Goal: Task Accomplishment & Management: Manage account settings

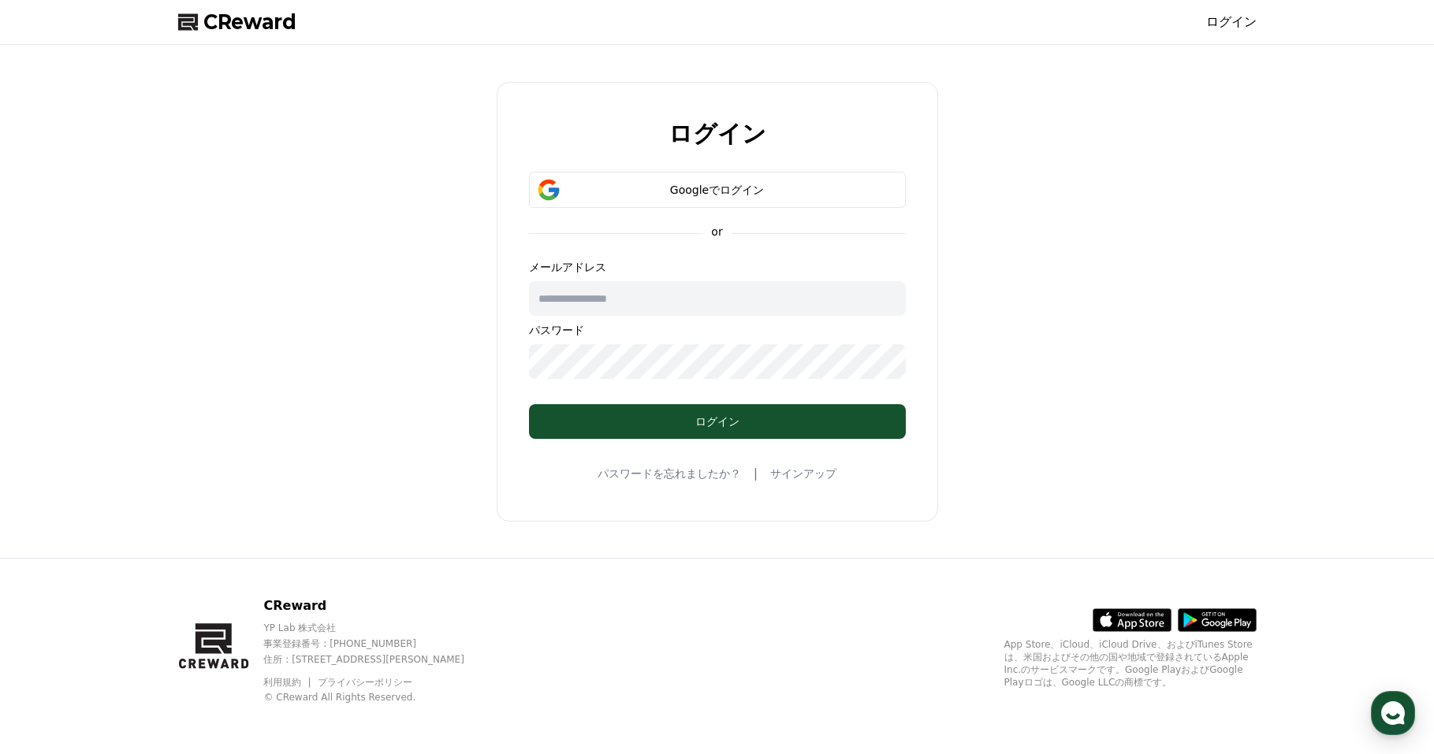
click at [609, 218] on form "Googleでログイン or メールアドレス パスワード ログイン" at bounding box center [717, 305] width 427 height 267
click at [615, 200] on button "Googleでログイン" at bounding box center [717, 190] width 377 height 36
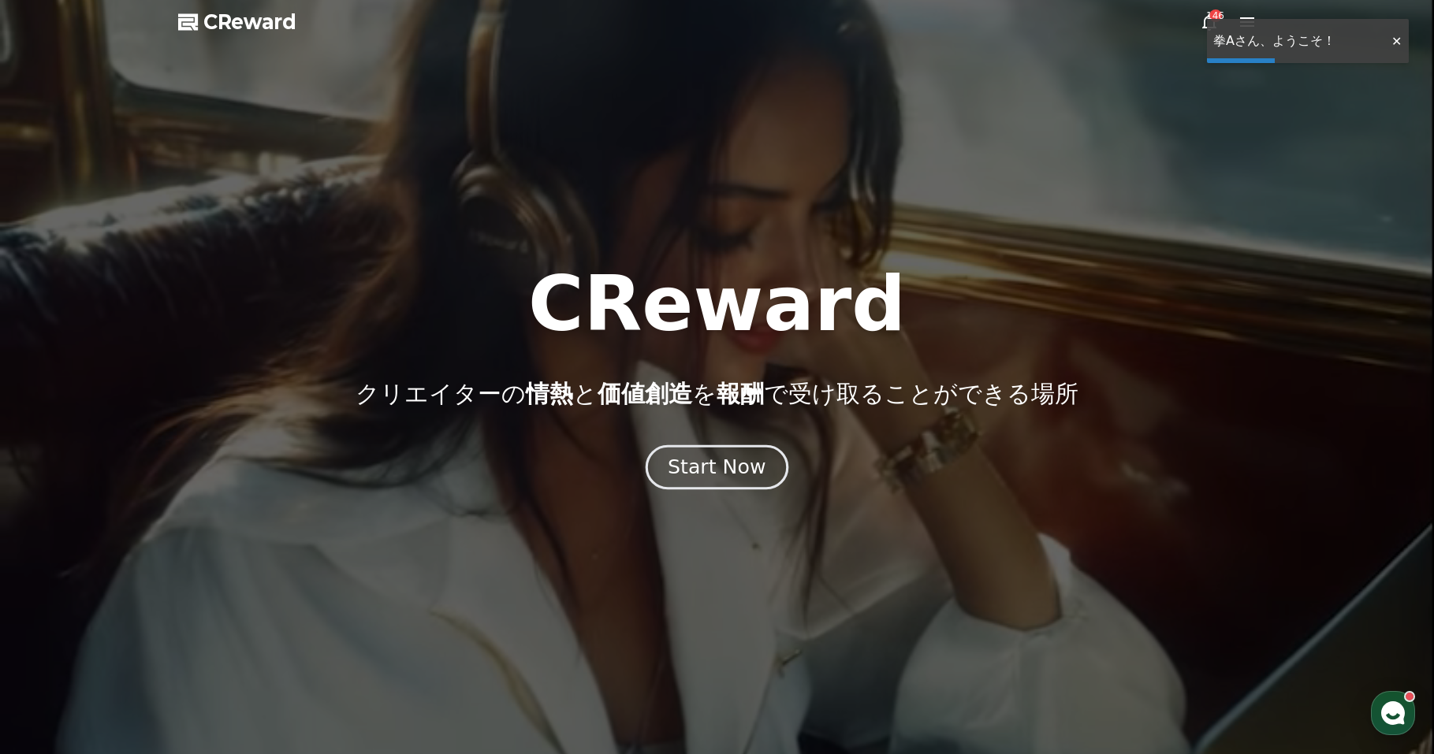
click at [760, 456] on button "Start Now" at bounding box center [716, 467] width 143 height 45
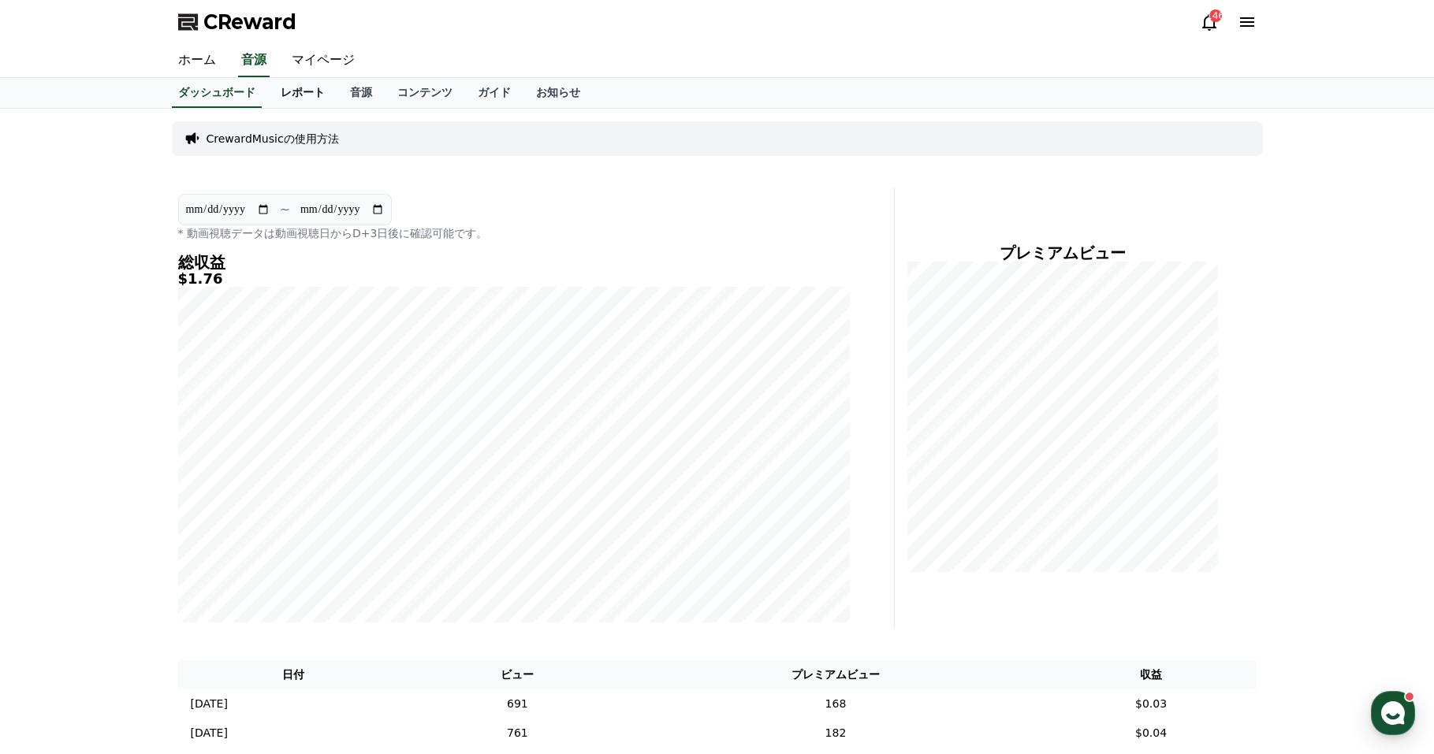
click at [315, 95] on link "レポート" at bounding box center [302, 93] width 69 height 30
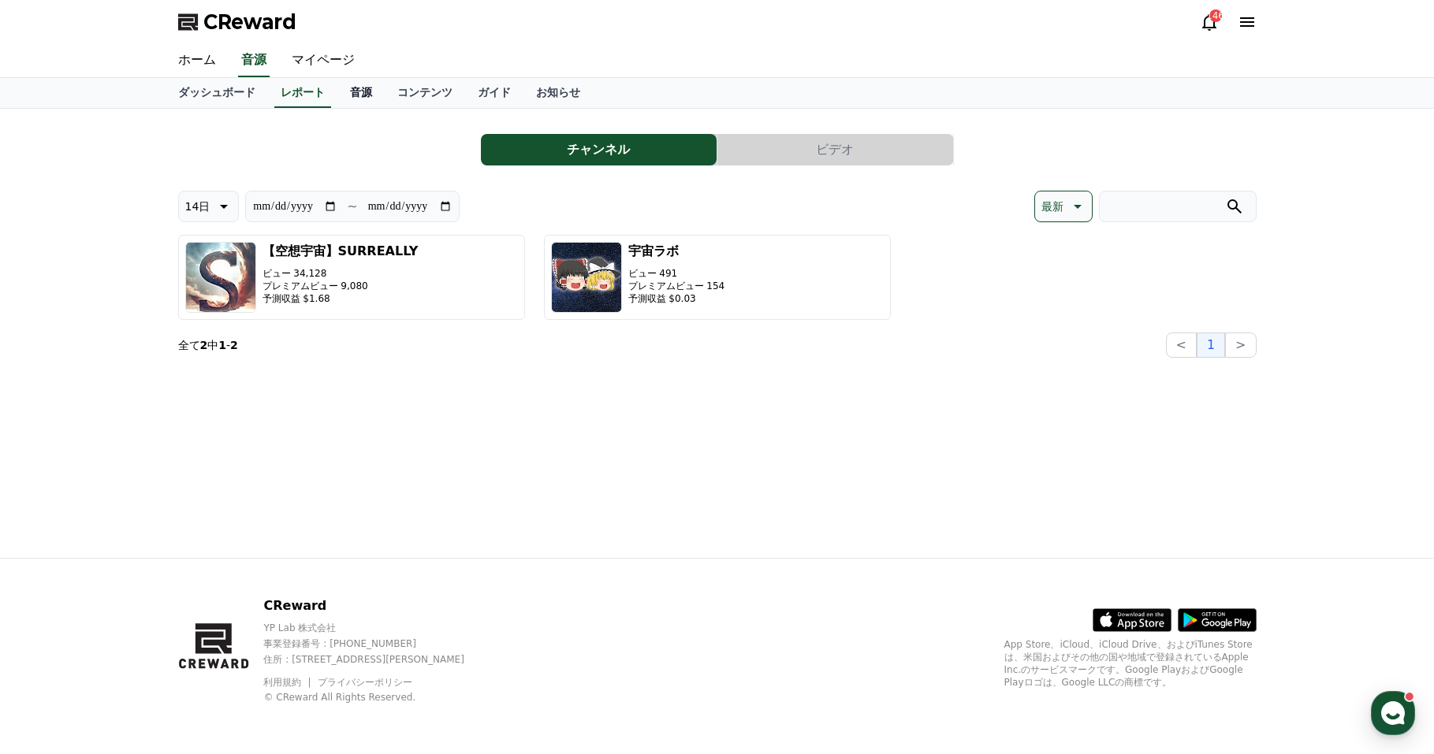
click at [348, 91] on link "音源" at bounding box center [360, 93] width 47 height 30
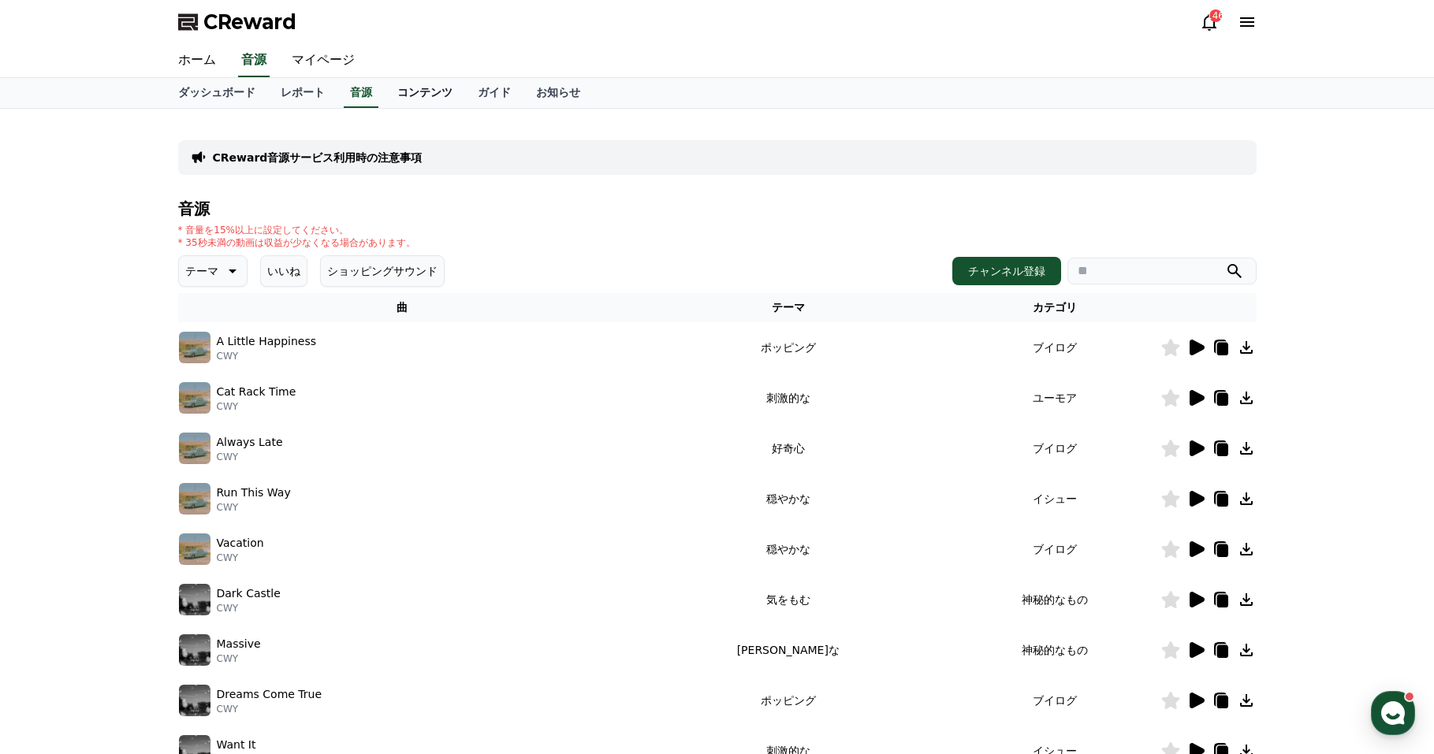
click at [424, 88] on link "コンテンツ" at bounding box center [425, 93] width 80 height 30
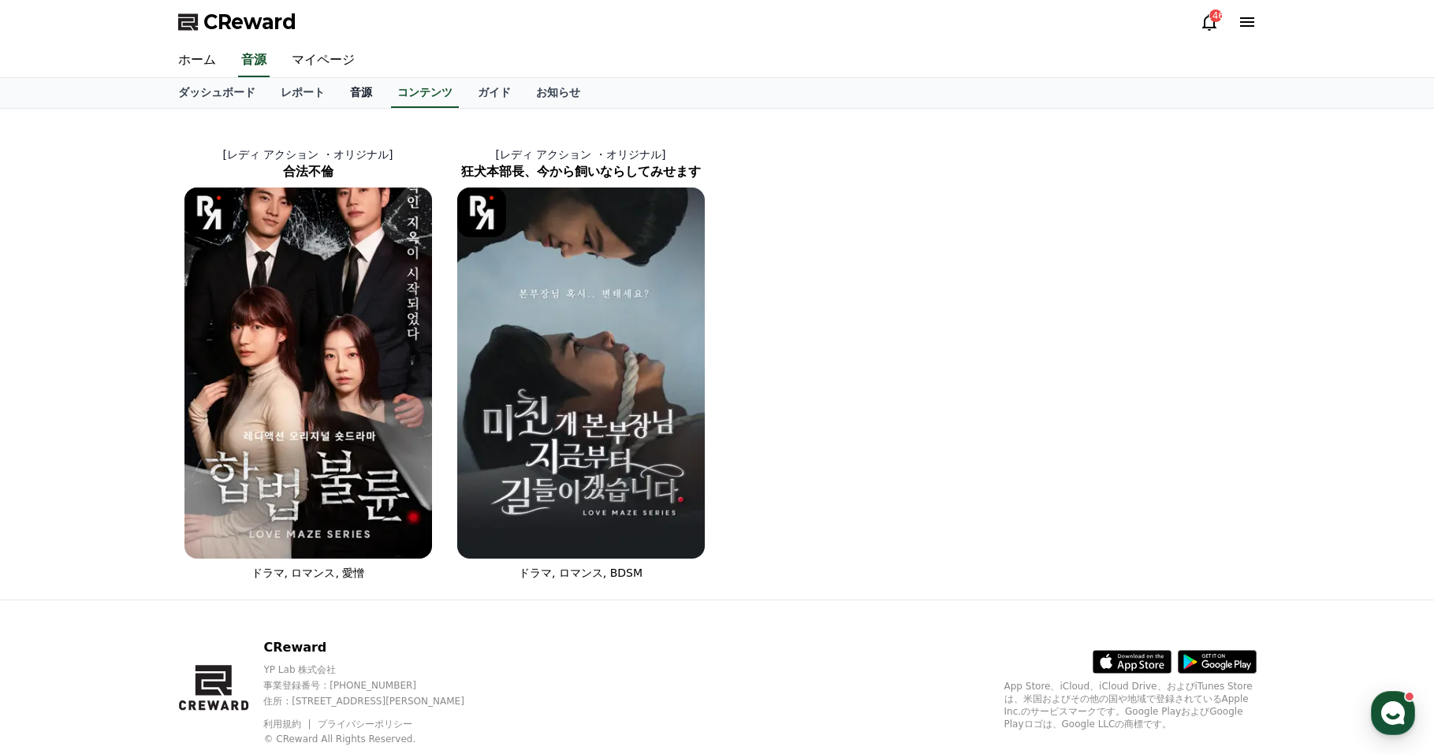
click at [357, 97] on link "音源" at bounding box center [360, 93] width 47 height 30
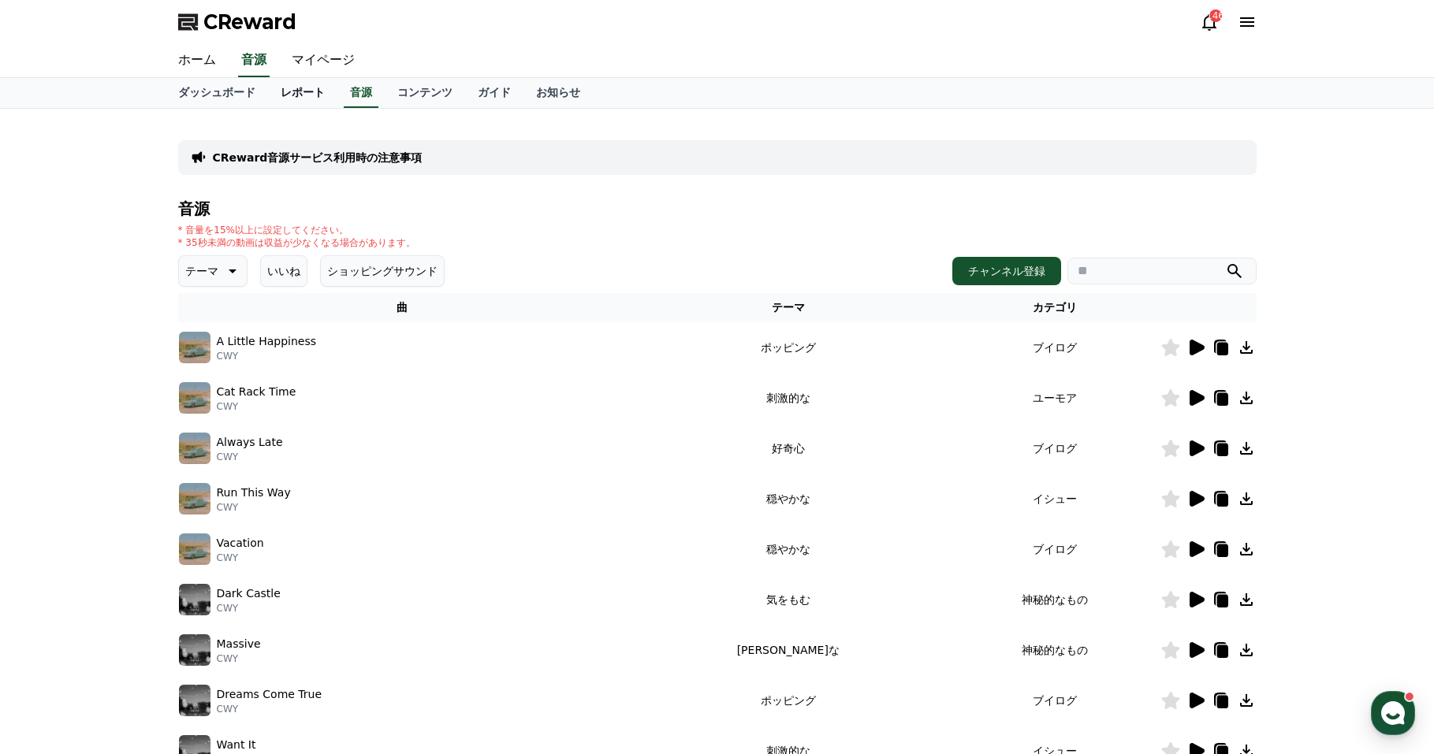
click at [297, 95] on link "レポート" at bounding box center [302, 93] width 69 height 30
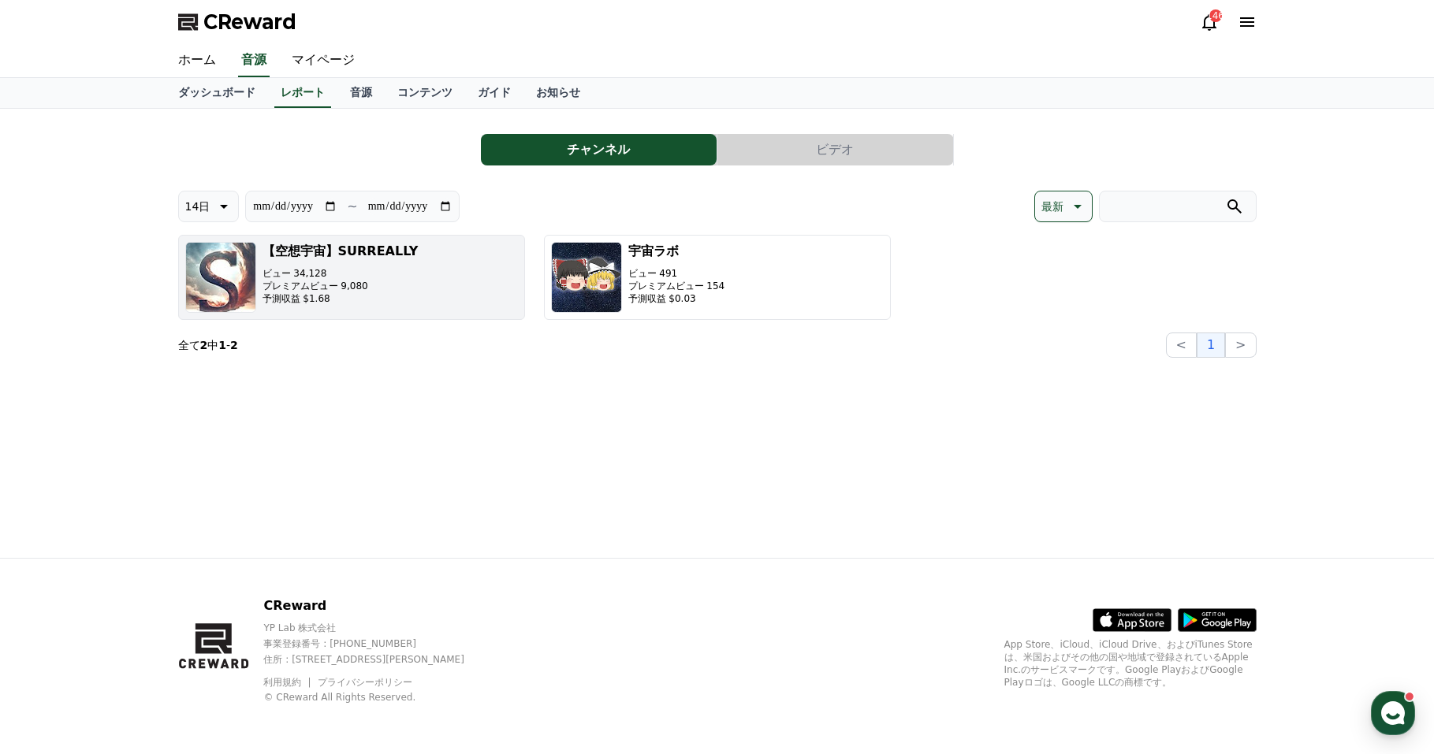
click at [486, 271] on button "【空想宇宙】SURREALLY ビュー 34,128 プレミアムビュー 9,080 予測収益 $1.68" at bounding box center [351, 277] width 347 height 85
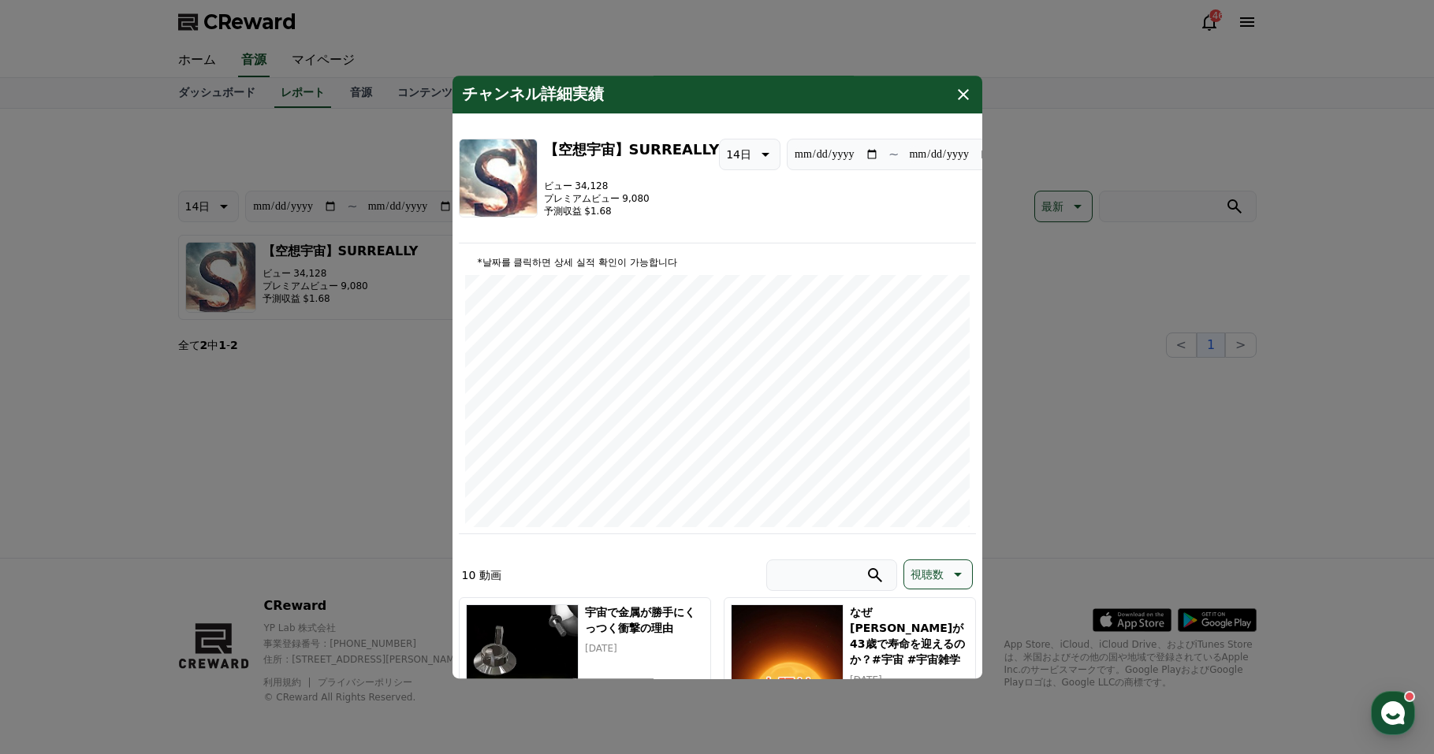
click at [955, 95] on icon "modal" at bounding box center [963, 94] width 19 height 19
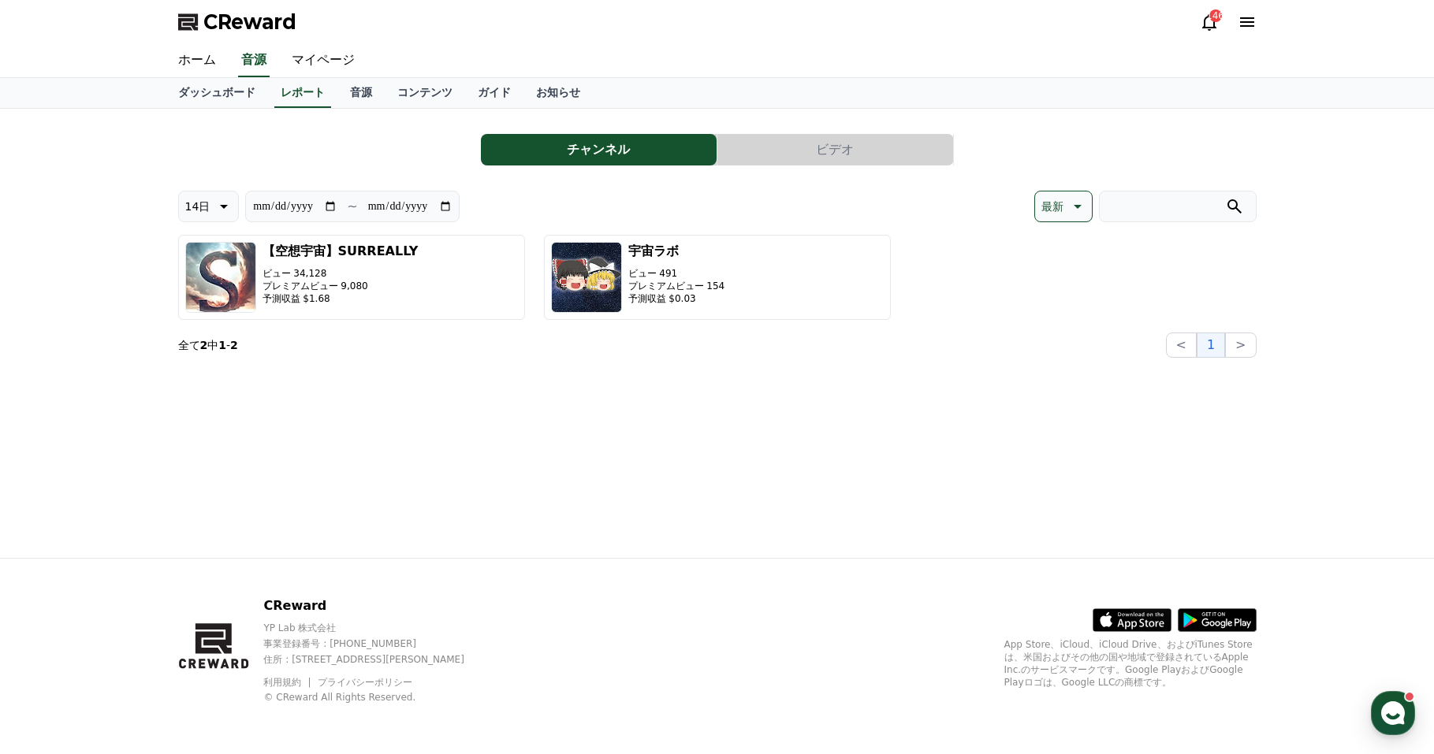
click at [1215, 24] on icon at bounding box center [1209, 22] width 19 height 19
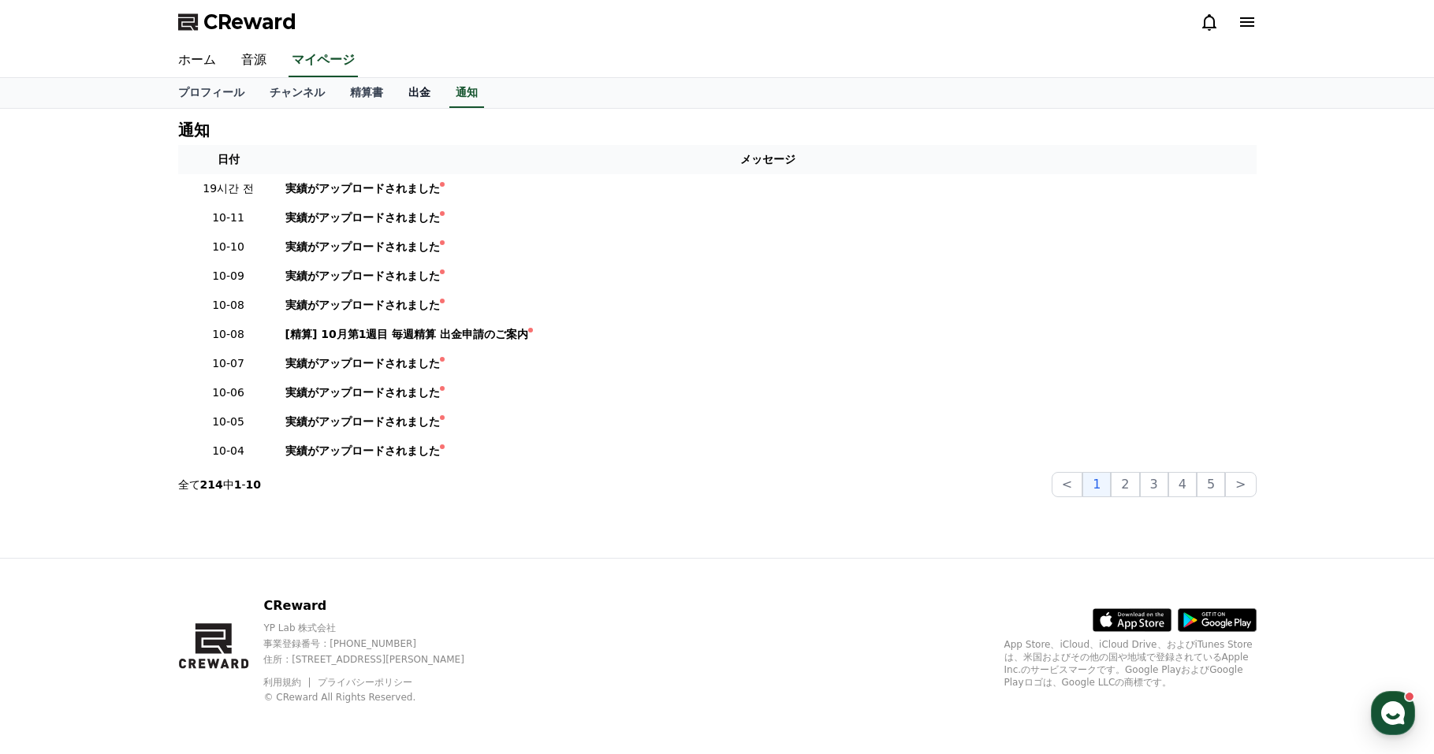
click at [410, 91] on link "出金" at bounding box center [419, 93] width 47 height 30
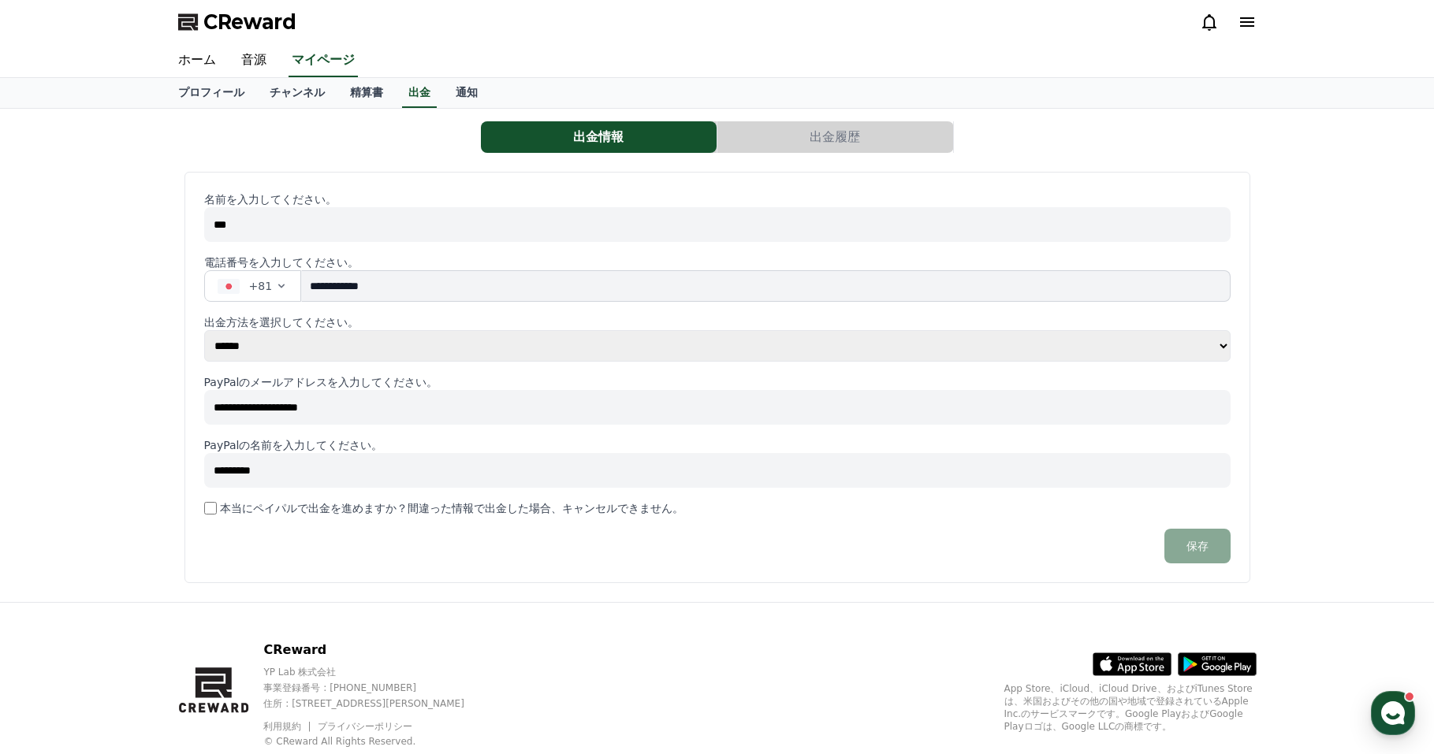
click at [780, 143] on button "出金履歴" at bounding box center [835, 137] width 236 height 32
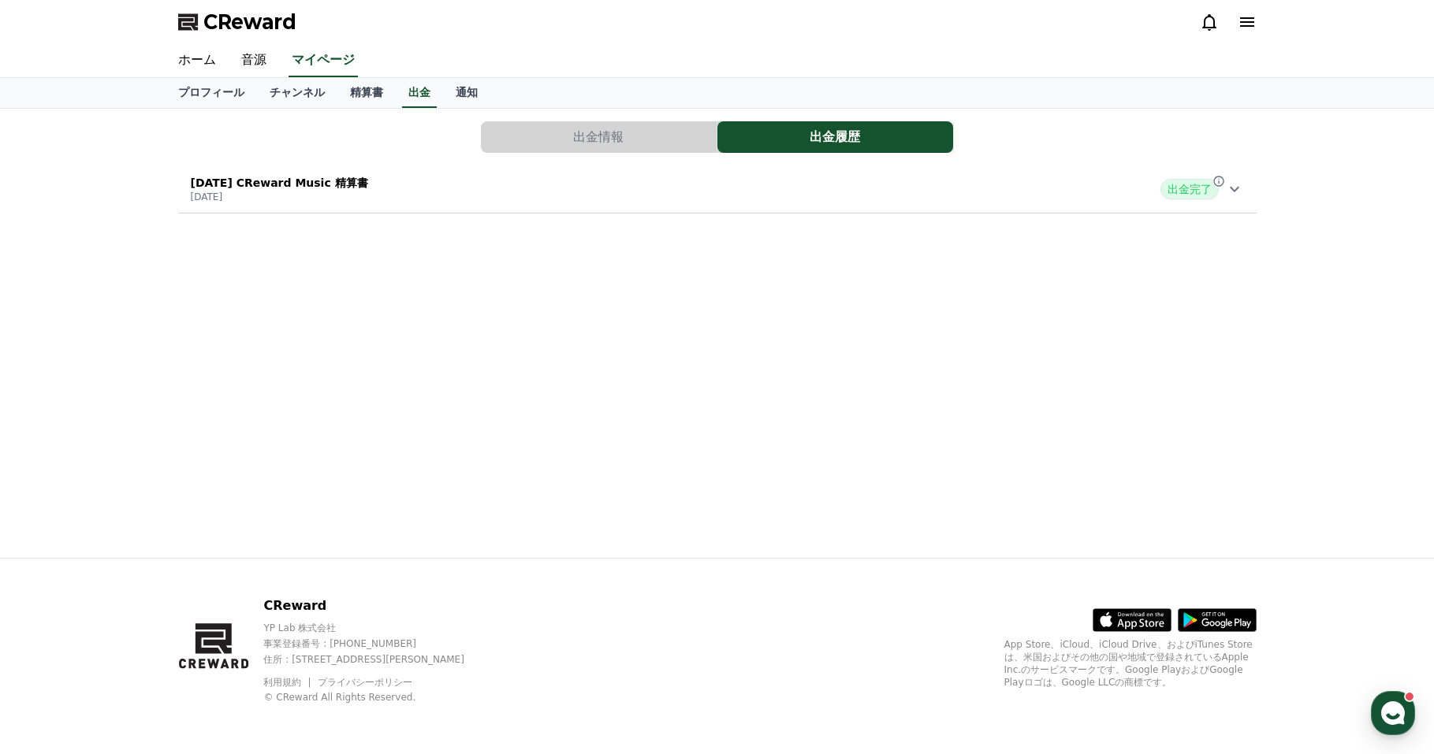
click at [638, 129] on button "出金情報" at bounding box center [599, 137] width 236 height 32
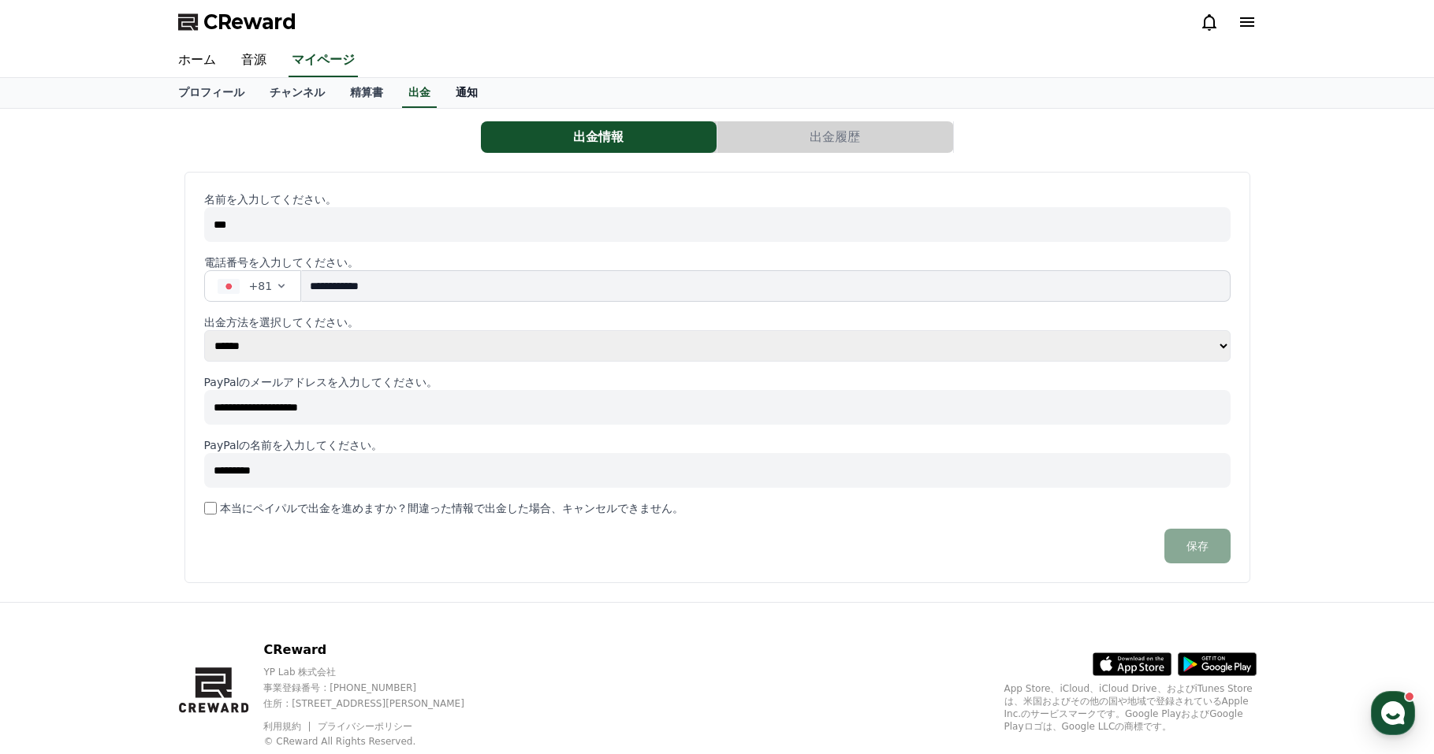
click at [463, 91] on link "通知" at bounding box center [466, 93] width 47 height 30
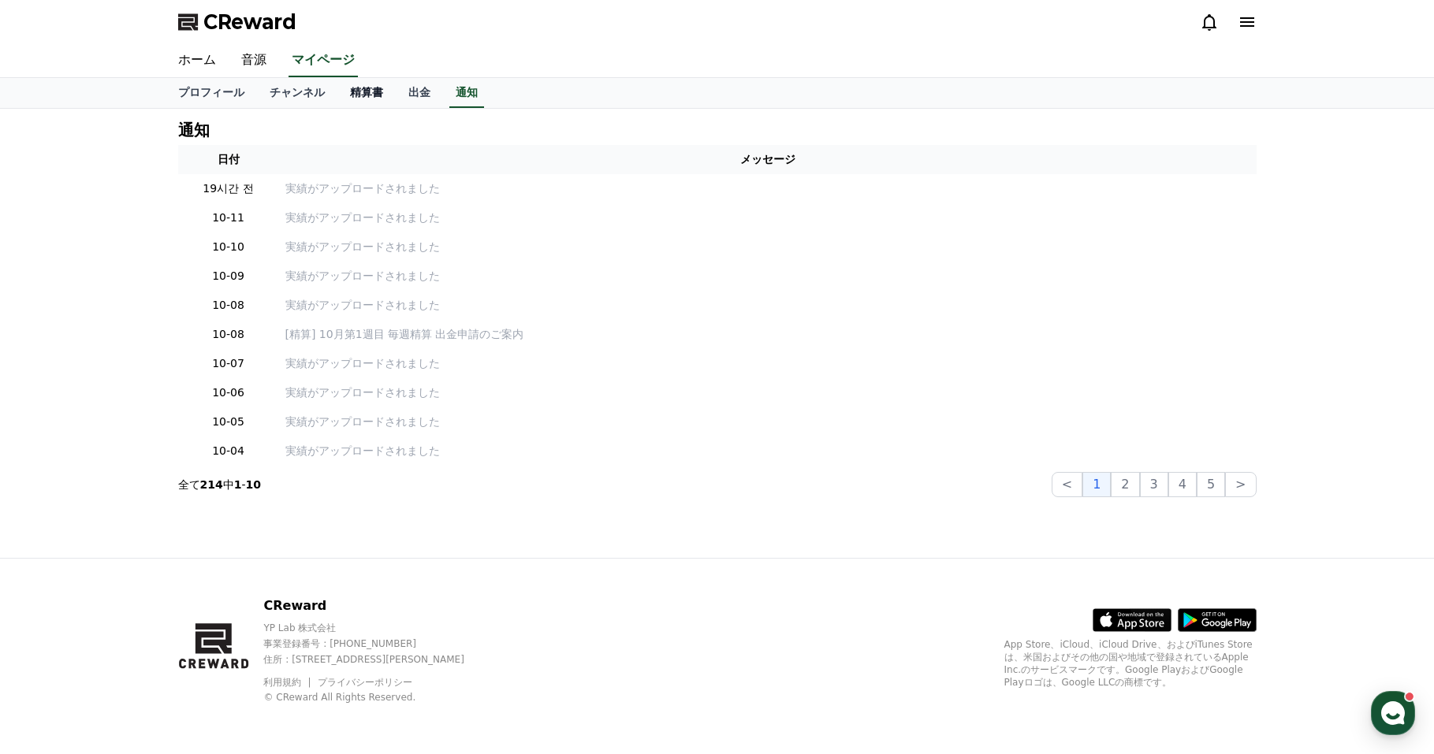
click at [361, 91] on link "精算書" at bounding box center [366, 93] width 58 height 30
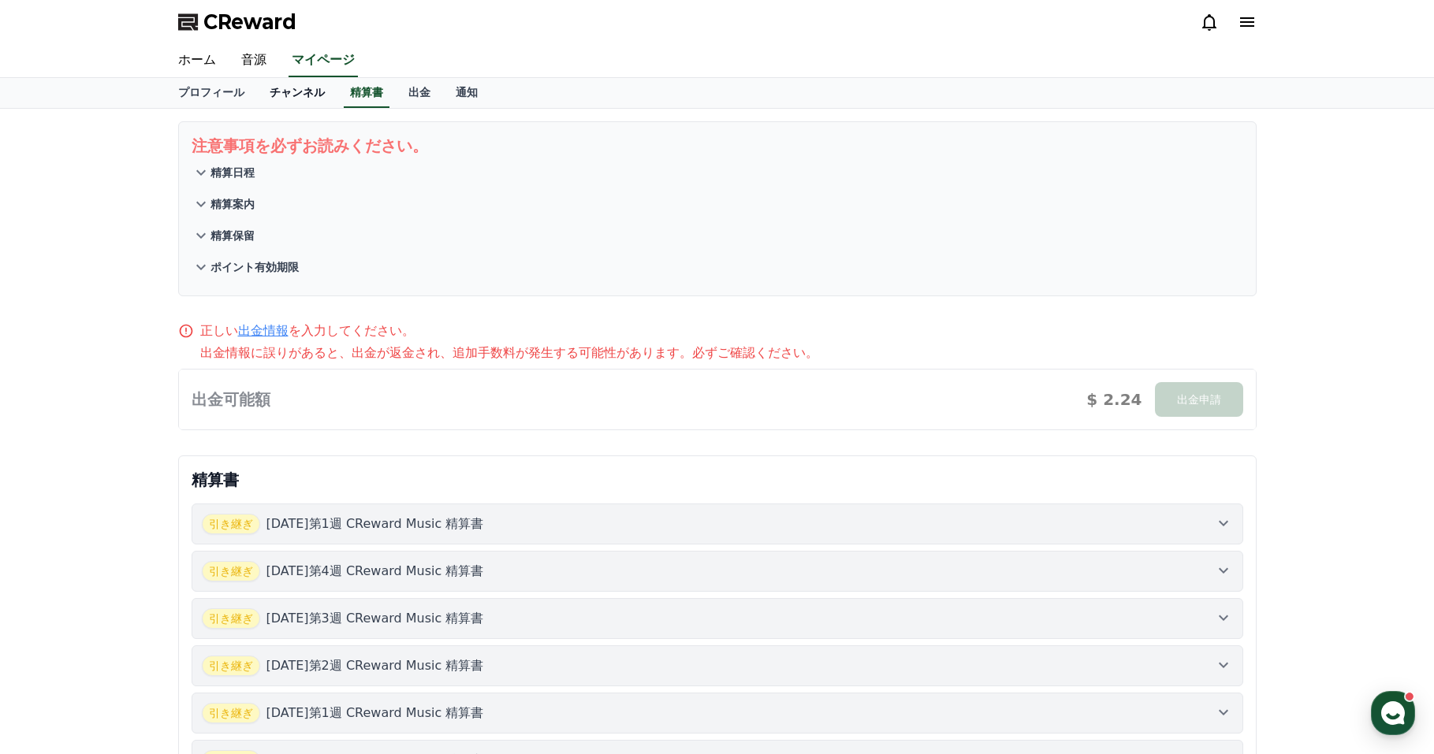
click at [278, 88] on link "チャンネル" at bounding box center [297, 93] width 80 height 30
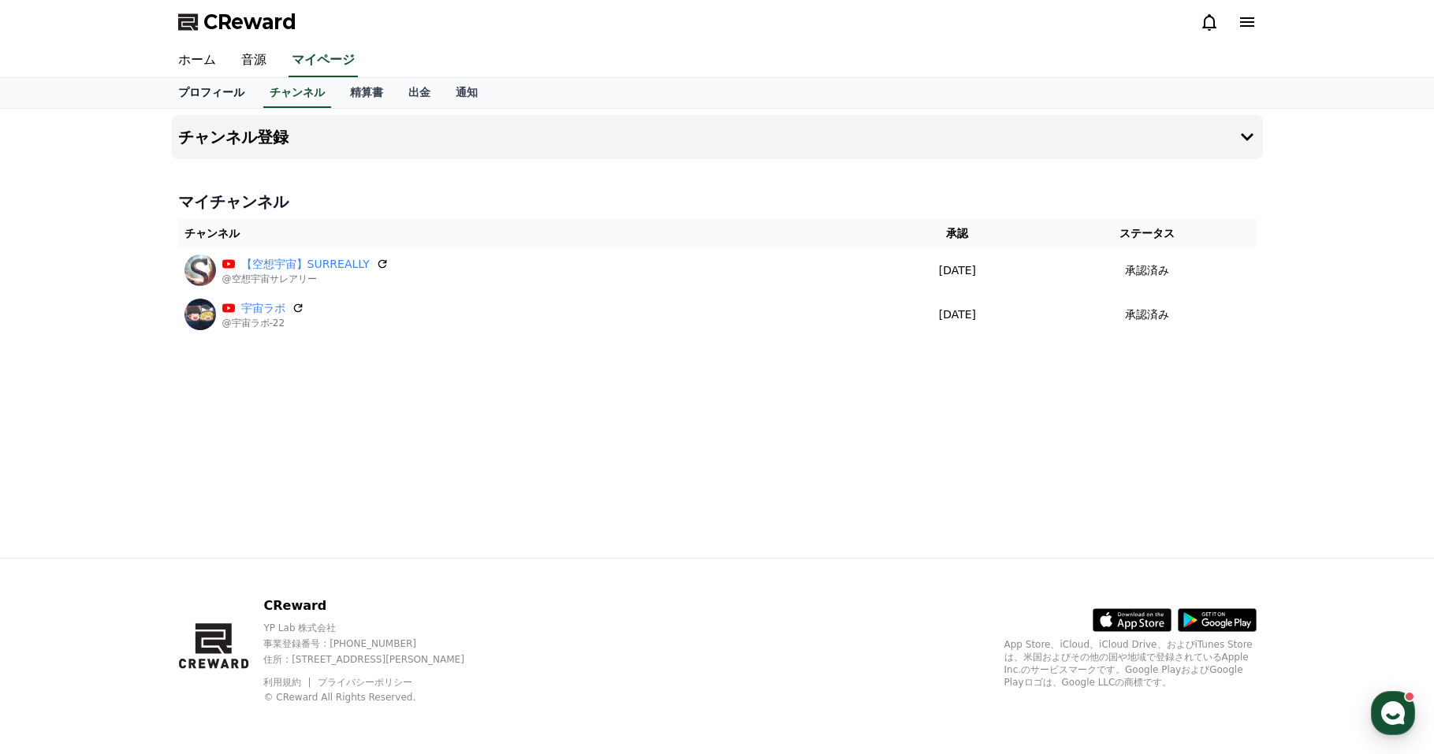
click at [225, 91] on link "プロフィール" at bounding box center [211, 93] width 91 height 30
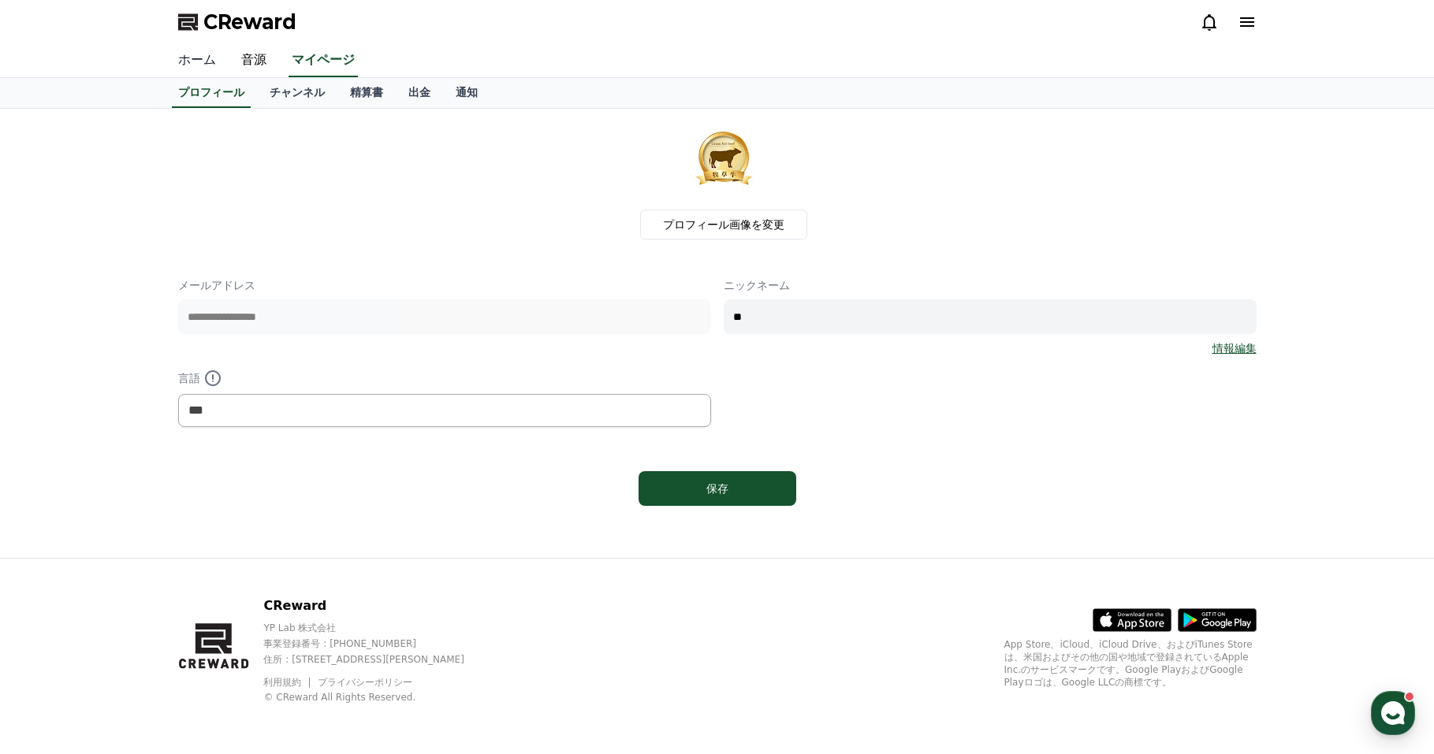
click at [196, 61] on link "ホーム" at bounding box center [197, 60] width 63 height 33
